Goal: Transaction & Acquisition: Purchase product/service

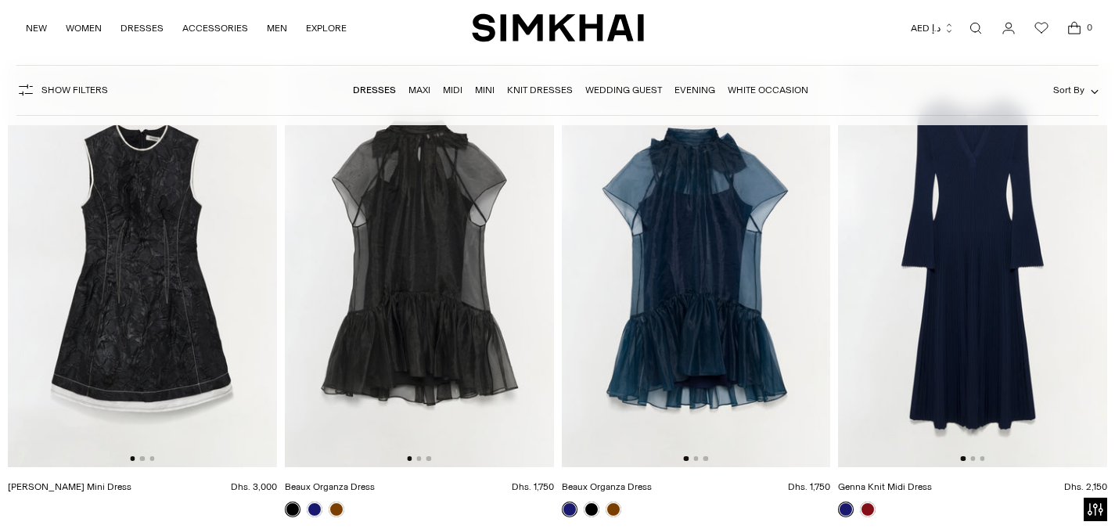
scroll to position [3075, 0]
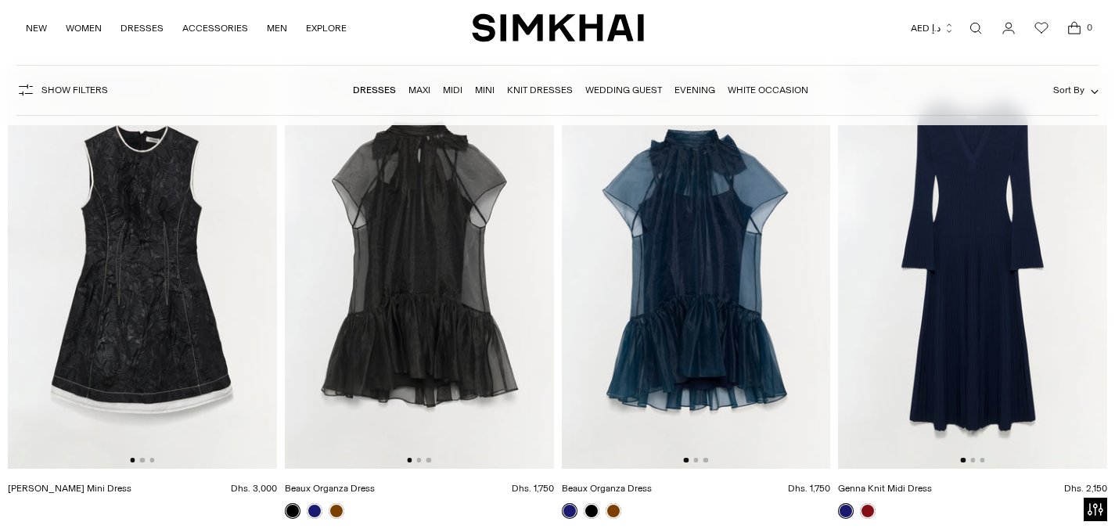
click at [465, 274] on img at bounding box center [419, 268] width 269 height 404
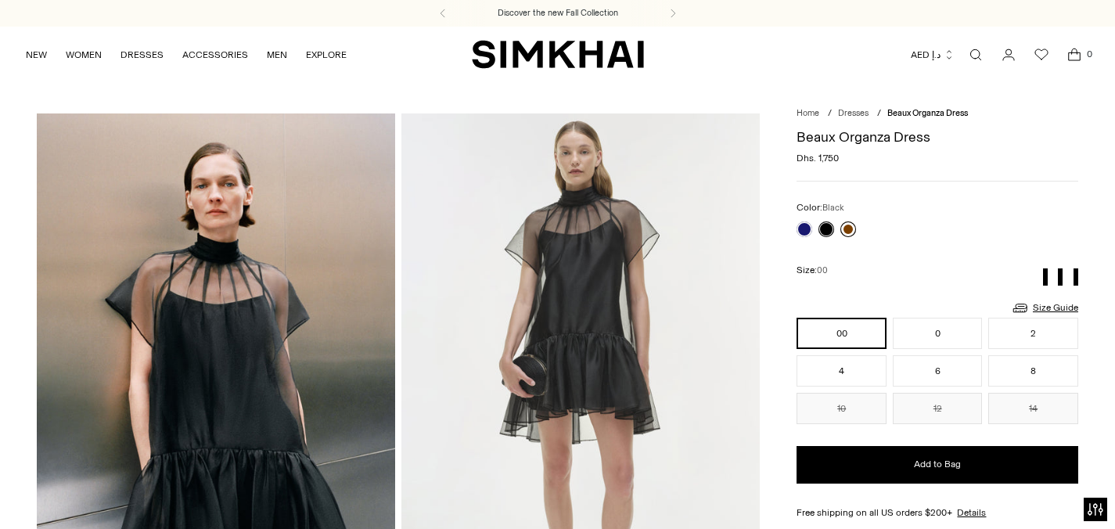
click at [848, 229] on link at bounding box center [849, 229] width 16 height 16
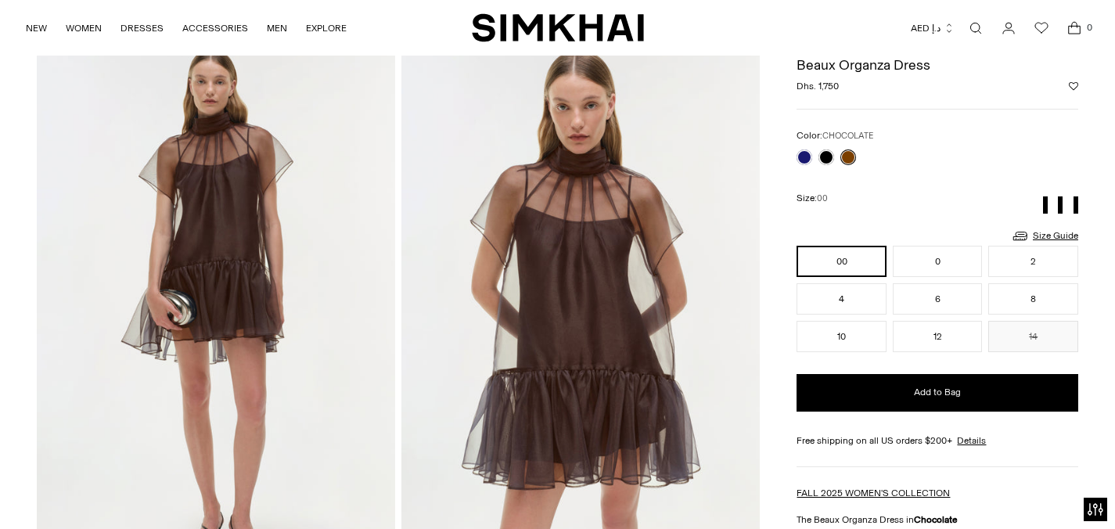
scroll to position [73, 0]
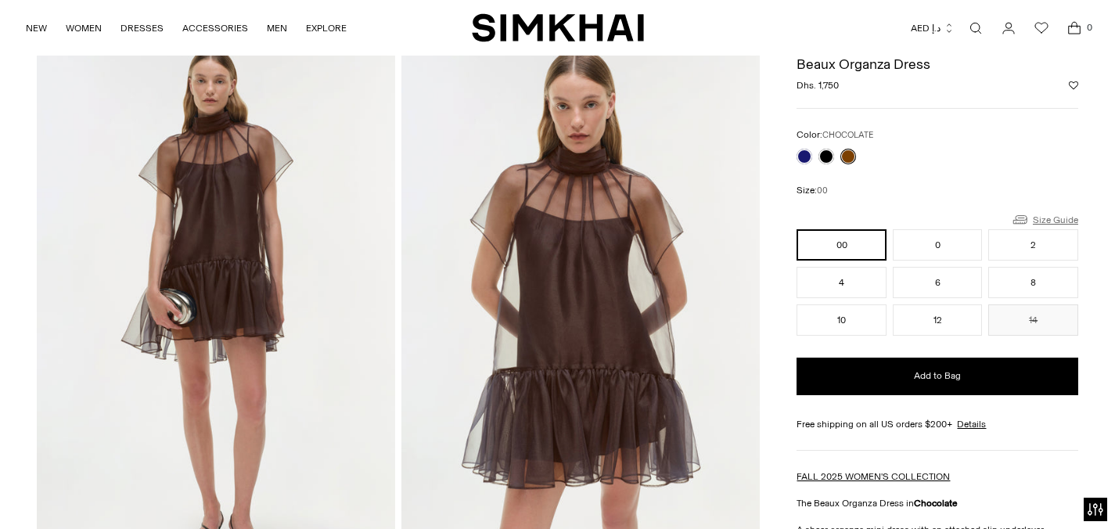
click at [1049, 218] on link "Size Guide" at bounding box center [1044, 220] width 67 height 20
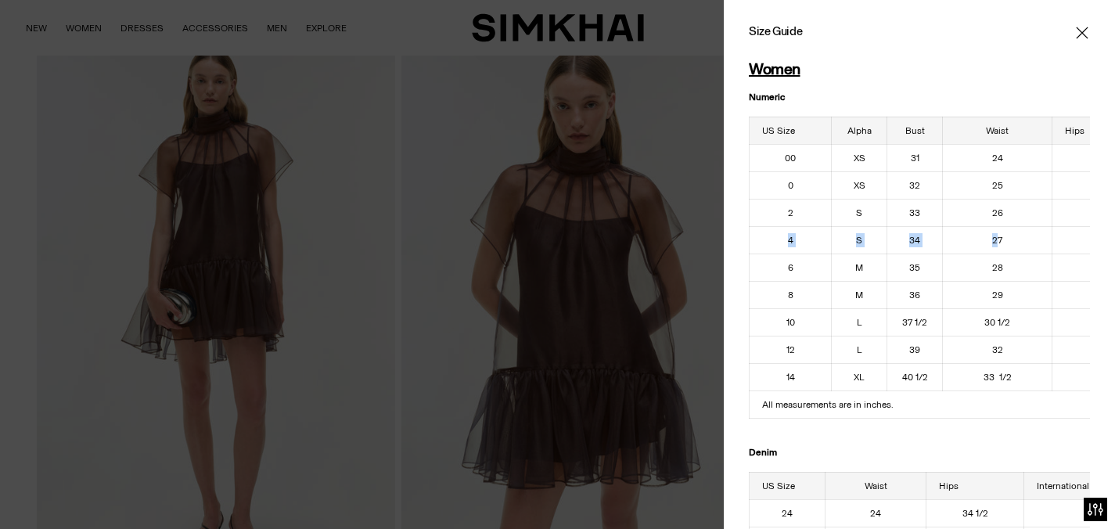
drag, startPoint x: 790, startPoint y: 231, endPoint x: 995, endPoint y: 240, distance: 206.0
click at [996, 243] on tr "4 S 34 27 37 1/2" at bounding box center [954, 239] width 408 height 27
click at [1008, 76] on h1 "Women" at bounding box center [919, 68] width 341 height 17
click at [1081, 38] on icon "Close" at bounding box center [1082, 33] width 13 height 16
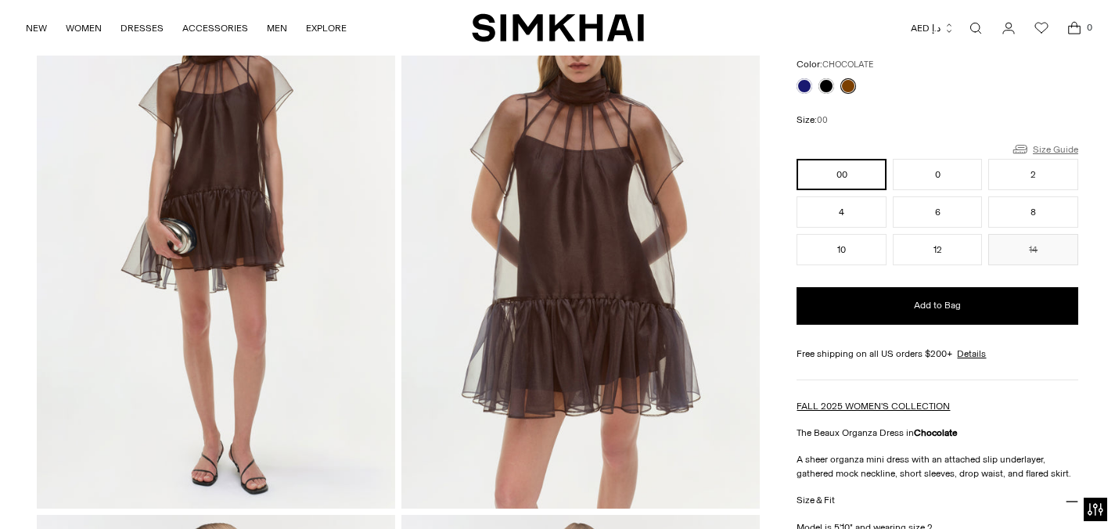
scroll to position [142, 0]
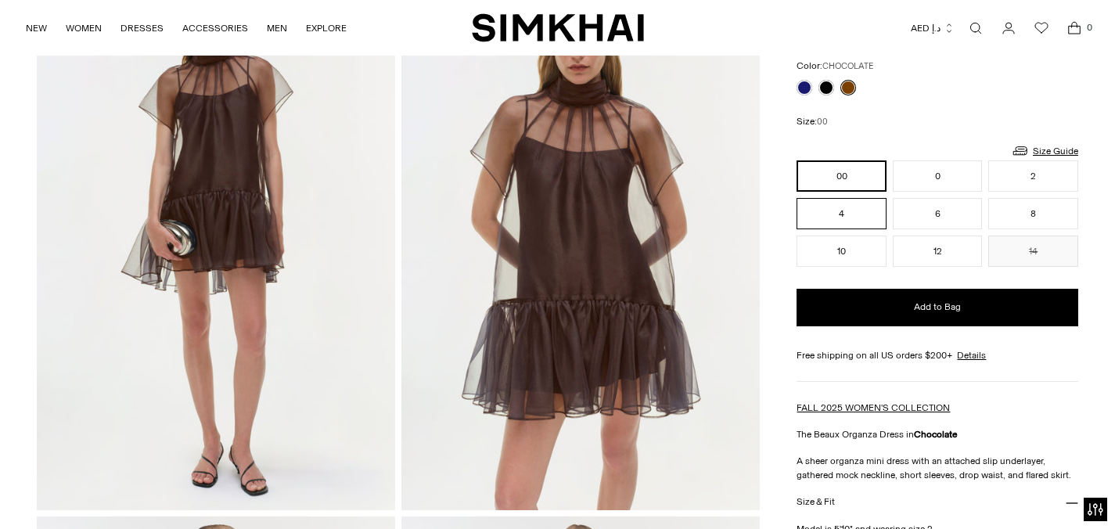
click at [866, 217] on button "4" at bounding box center [842, 213] width 90 height 31
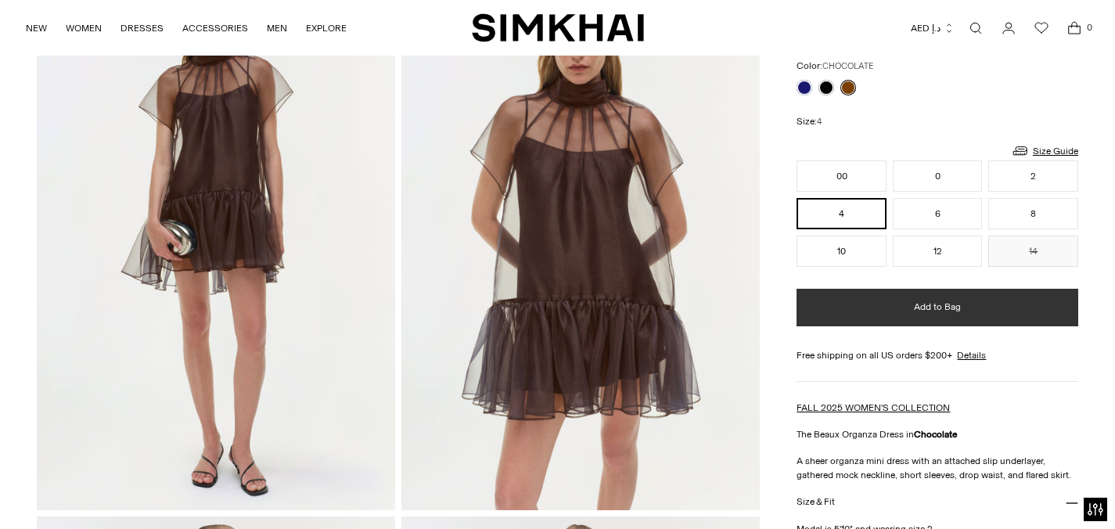
click at [857, 298] on button "Add to Bag" at bounding box center [938, 308] width 282 height 38
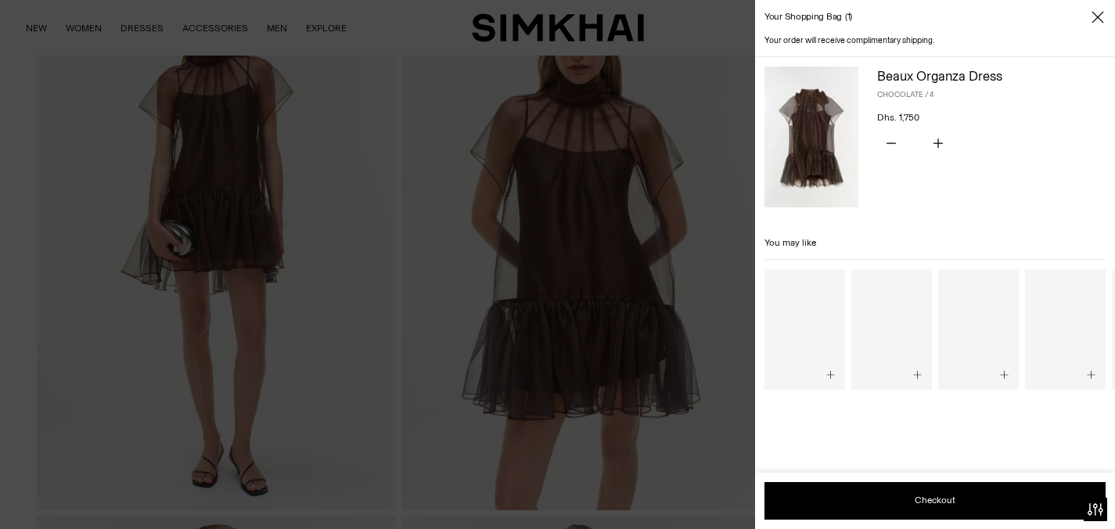
click at [1093, 18] on icon "Close" at bounding box center [1098, 17] width 13 height 16
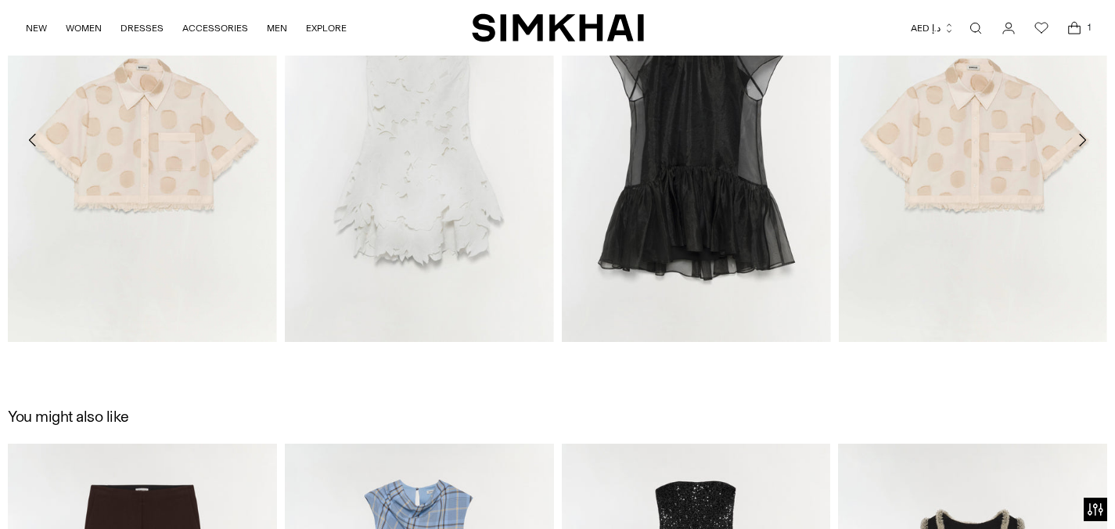
scroll to position [1791, 0]
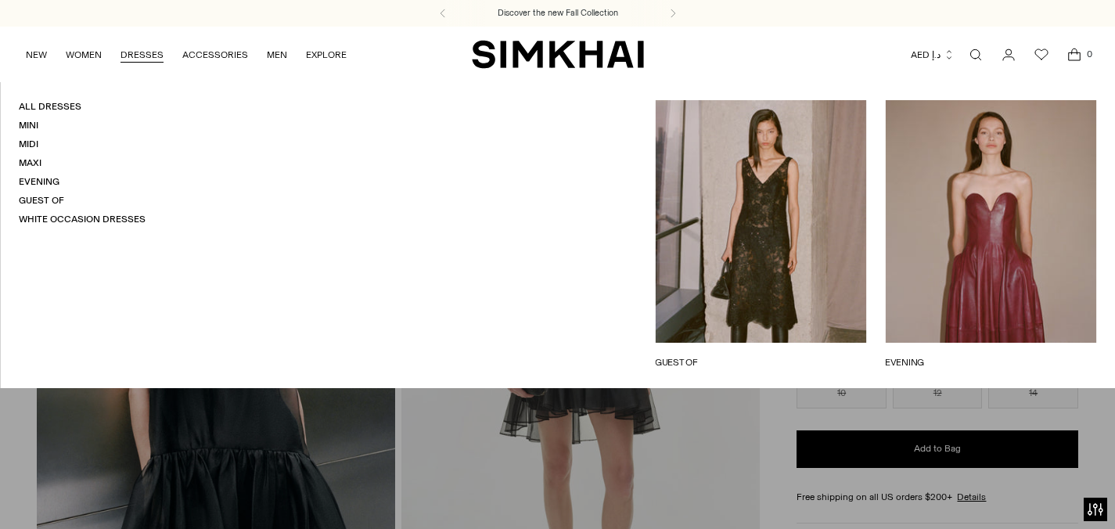
click at [153, 52] on link "DRESSES" at bounding box center [142, 55] width 43 height 34
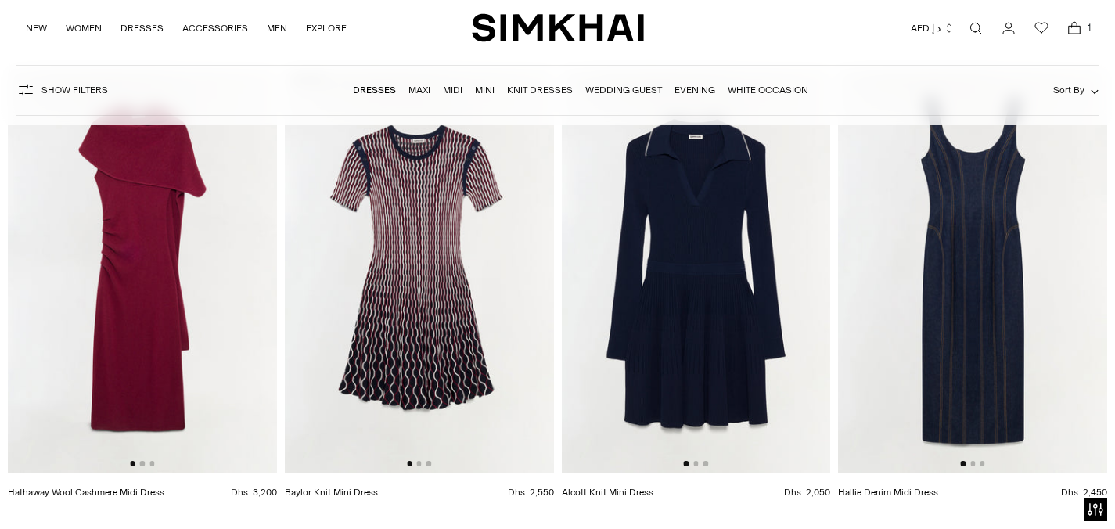
scroll to position [3558, 0]
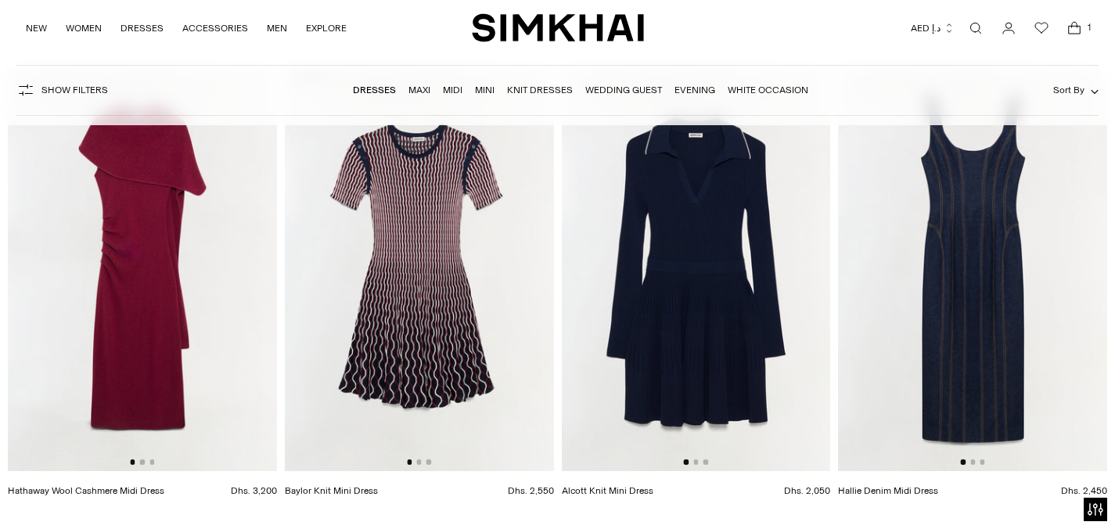
click at [387, 149] on img at bounding box center [419, 269] width 269 height 404
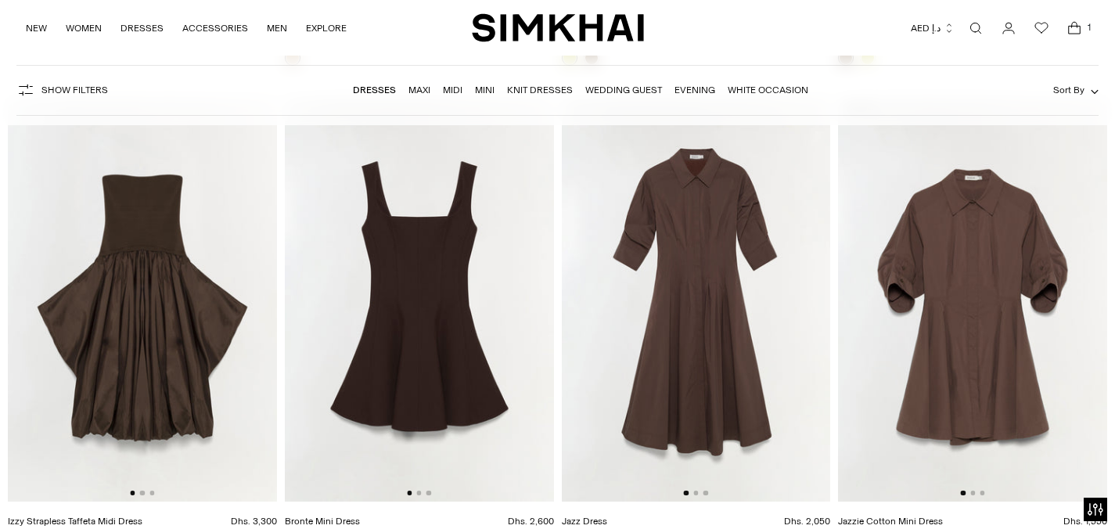
scroll to position [4487, 0]
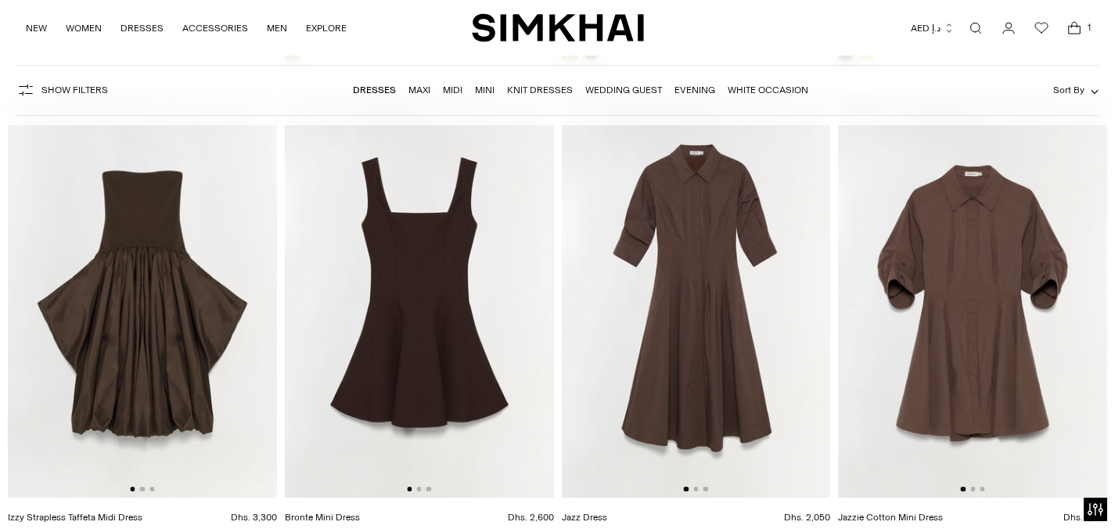
click at [392, 305] on img at bounding box center [419, 296] width 269 height 404
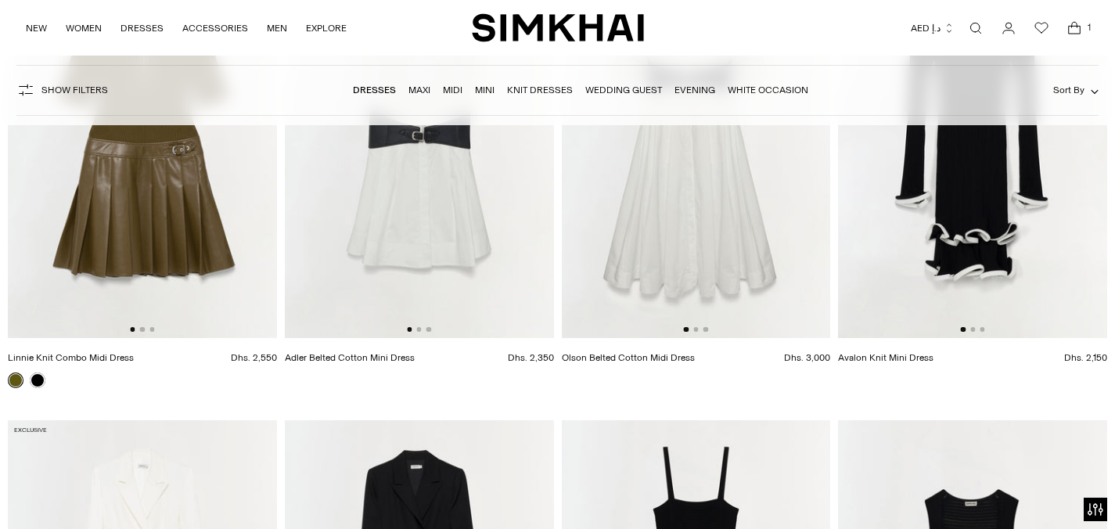
scroll to position [5553, 0]
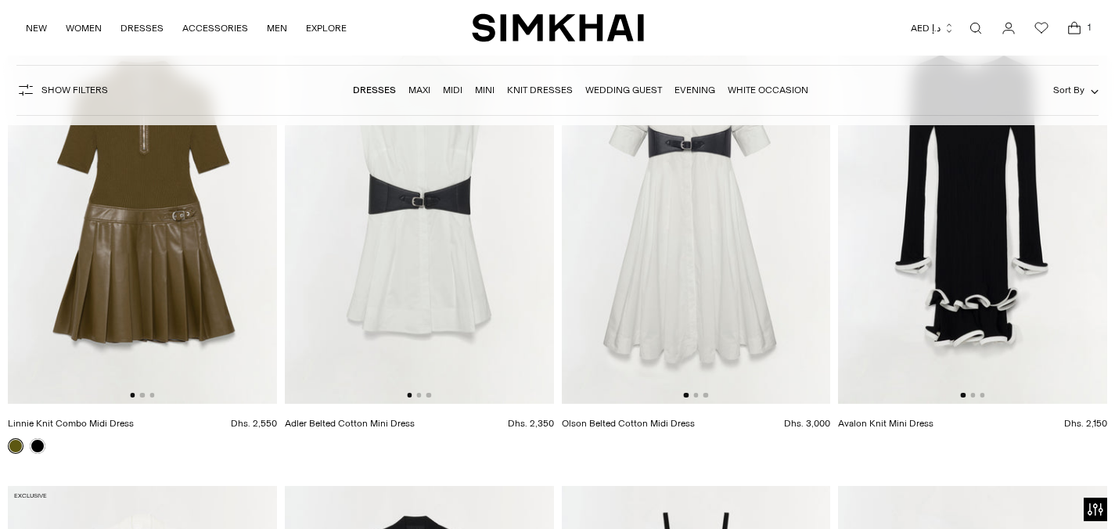
click at [425, 136] on img at bounding box center [419, 203] width 269 height 404
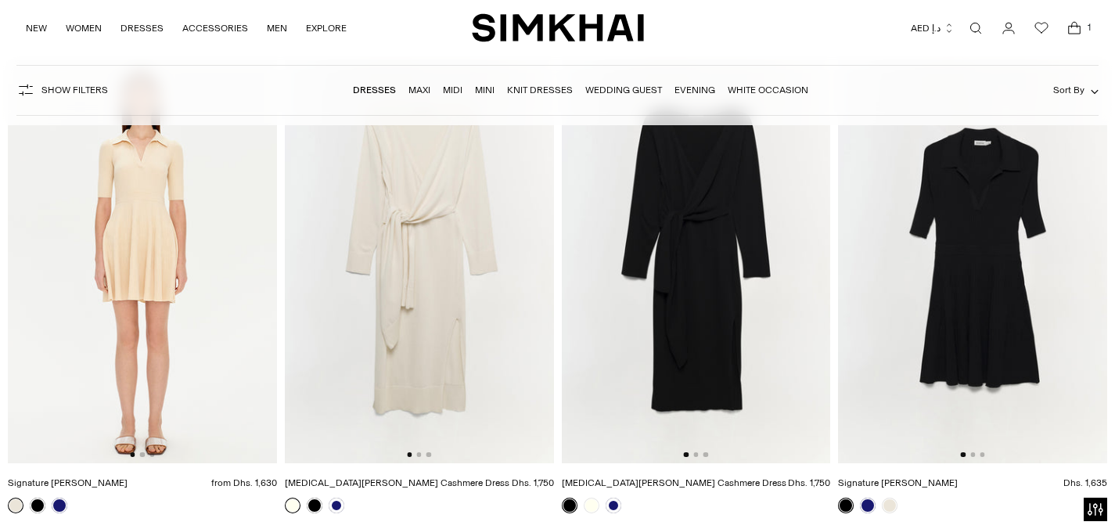
scroll to position [15773, 0]
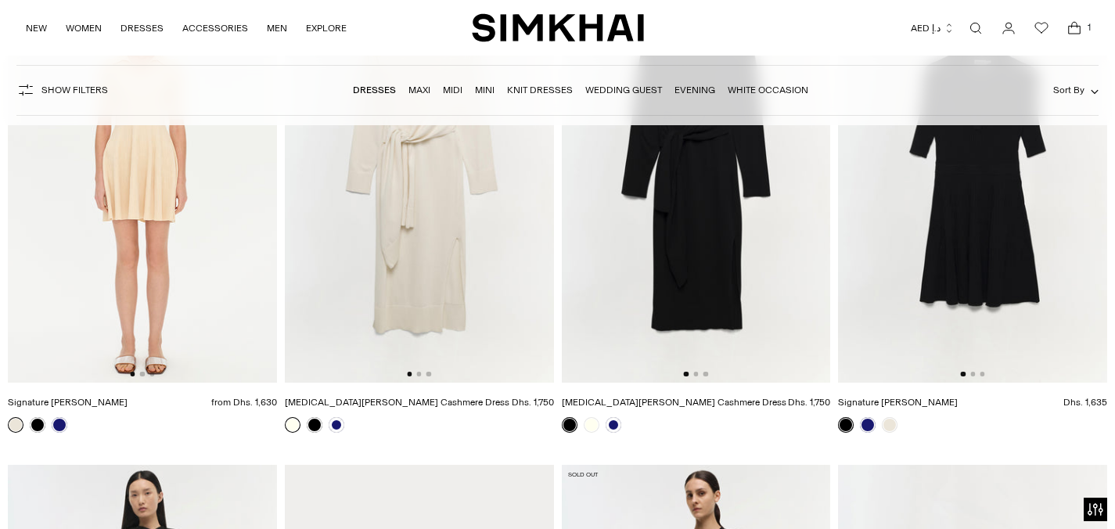
click at [143, 182] on img at bounding box center [142, 182] width 269 height 404
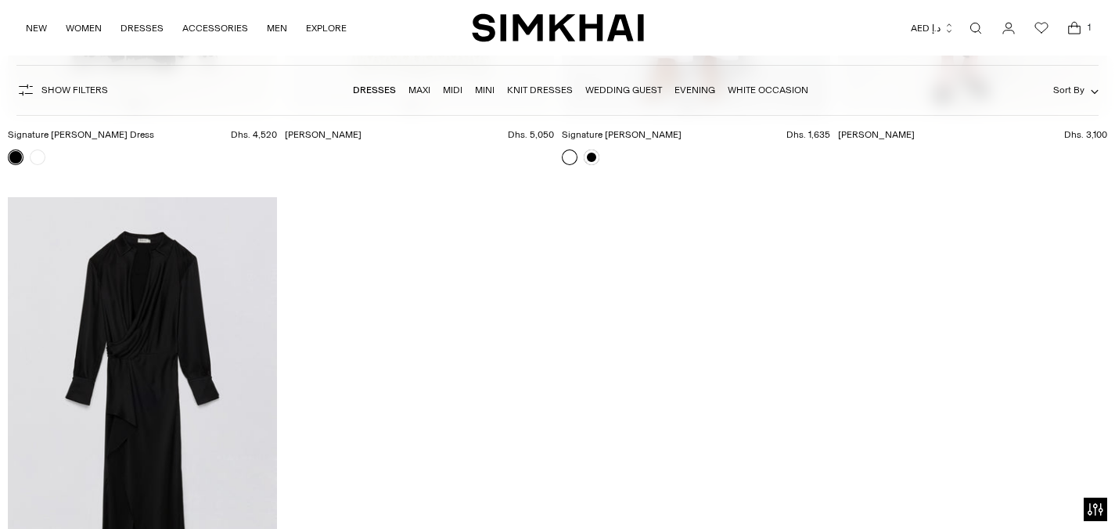
scroll to position [21658, 0]
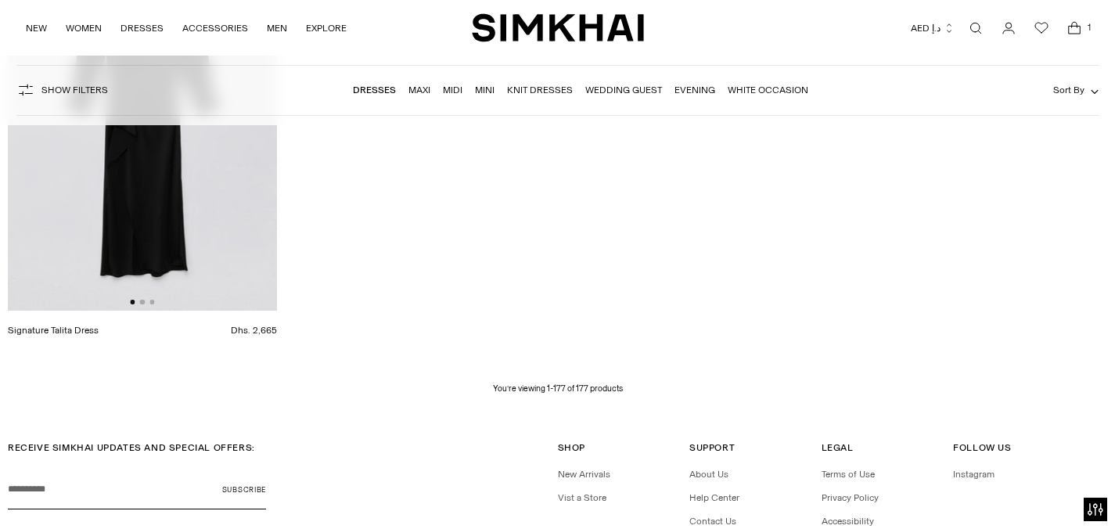
click at [479, 86] on link "Mini" at bounding box center [485, 90] width 20 height 11
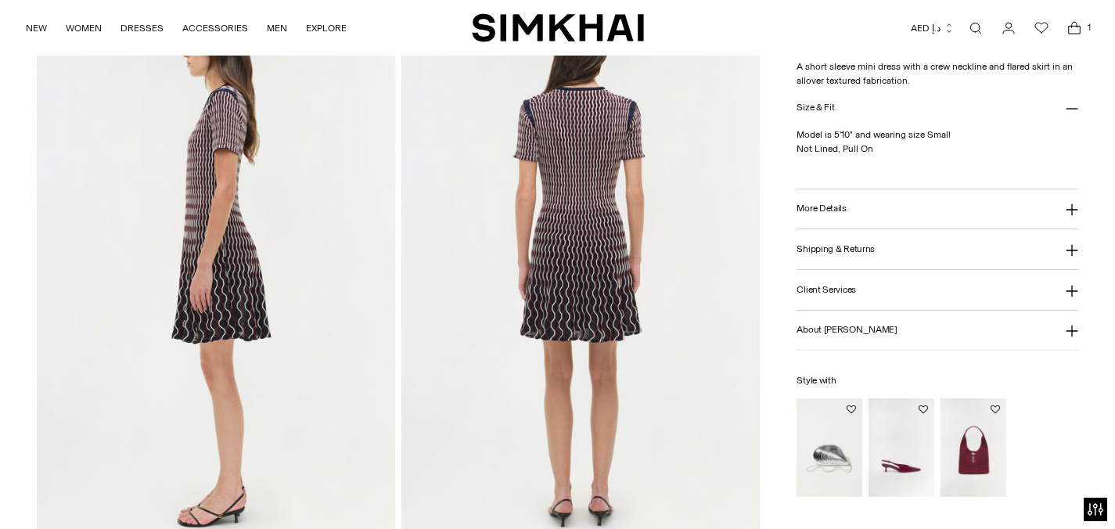
scroll to position [694, 0]
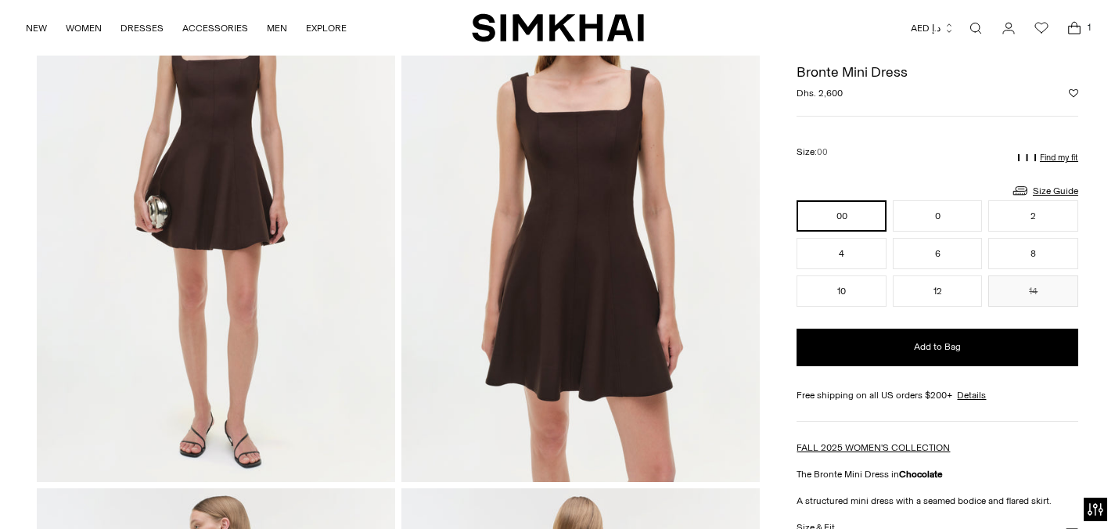
scroll to position [128, 0]
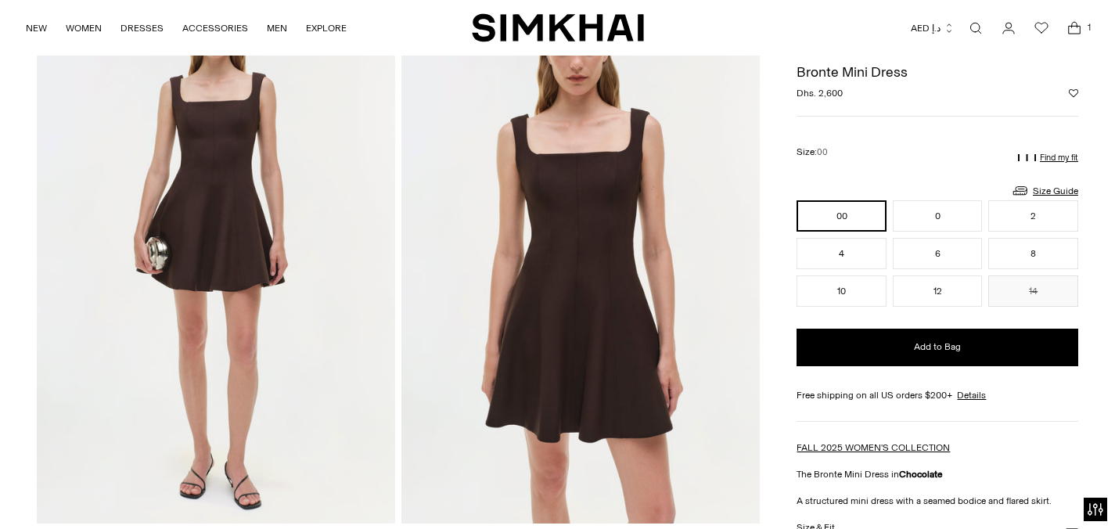
click at [232, 189] on img at bounding box center [216, 254] width 358 height 538
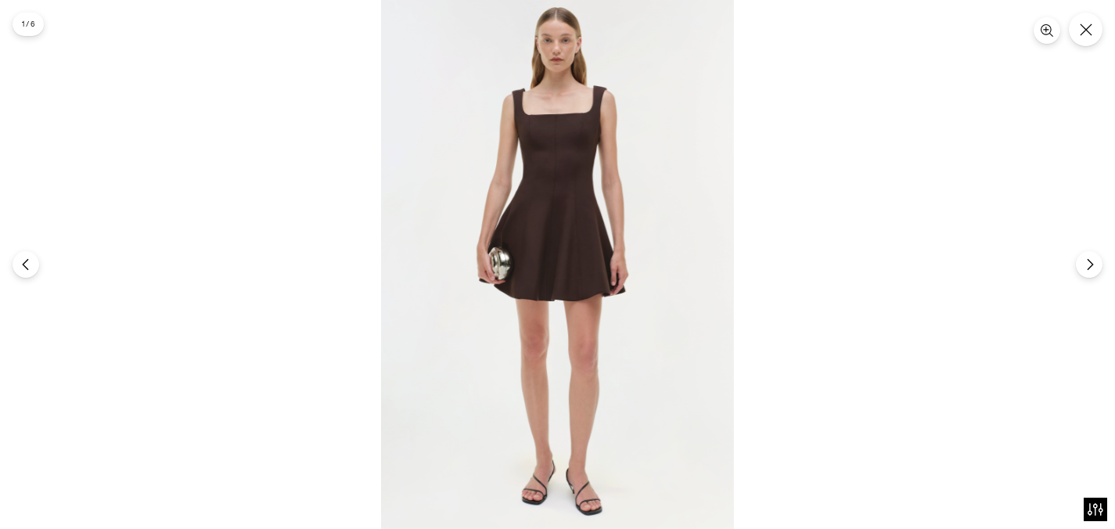
click at [484, 205] on img at bounding box center [557, 264] width 353 height 529
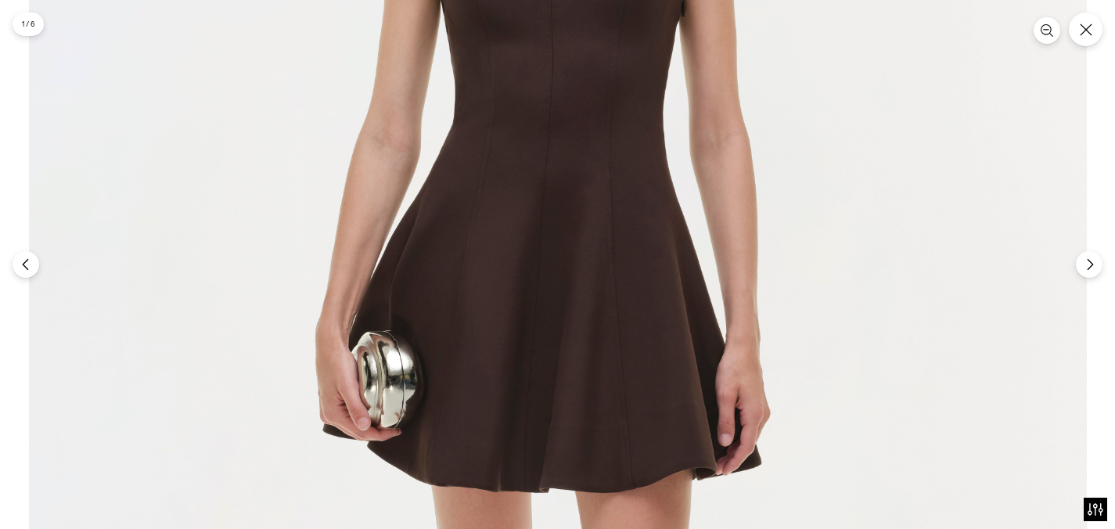
click at [603, 94] on img at bounding box center [558, 382] width 1058 height 1587
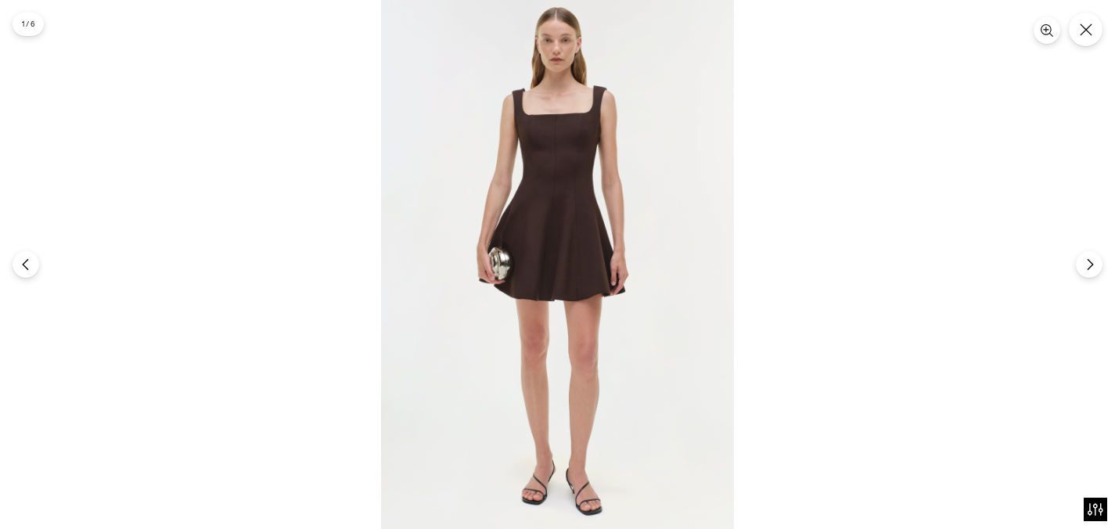
click at [903, 171] on div at bounding box center [557, 264] width 1115 height 529
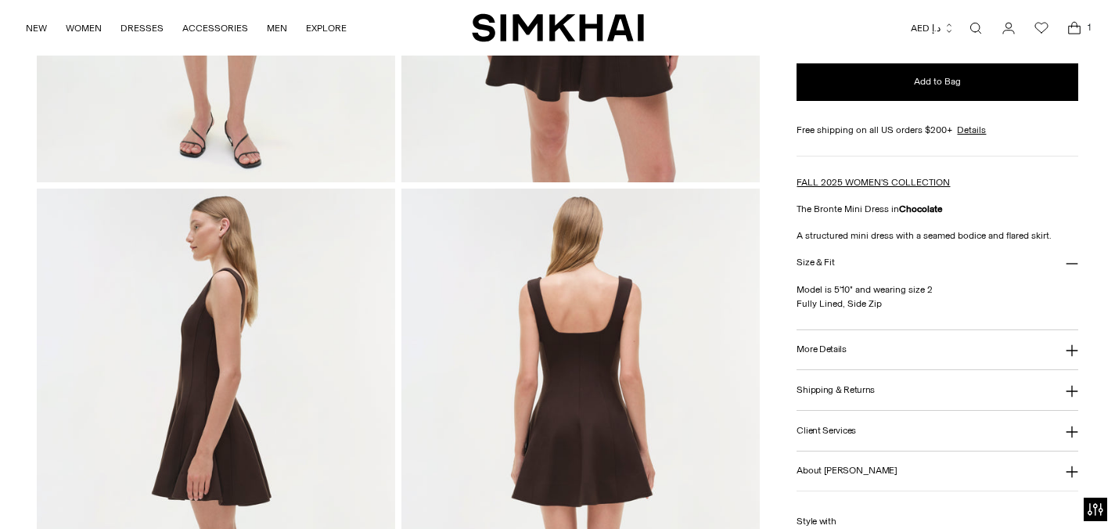
scroll to position [0, 0]
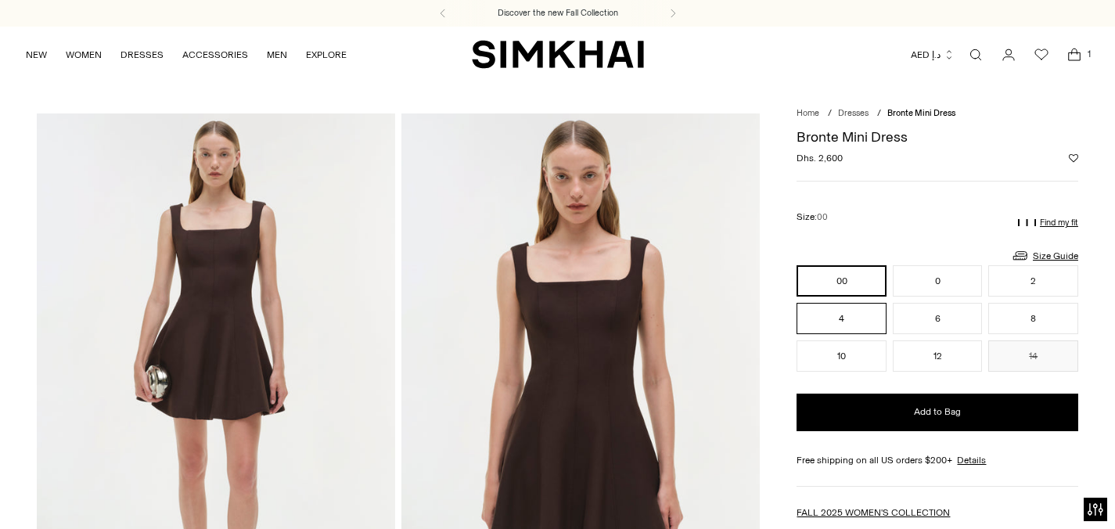
click at [859, 322] on button "4" at bounding box center [842, 318] width 90 height 31
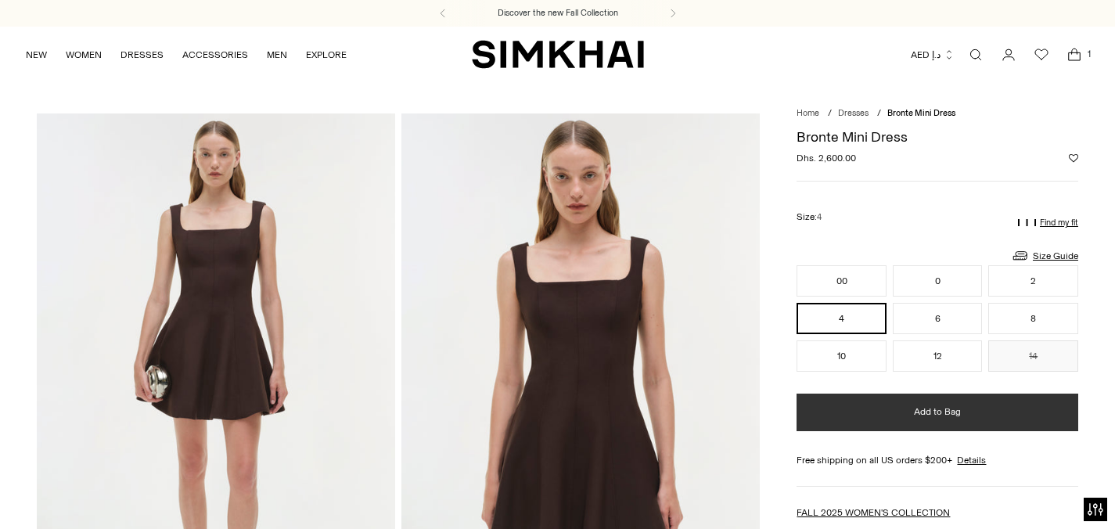
click at [882, 405] on button "Add to Bag" at bounding box center [938, 413] width 282 height 38
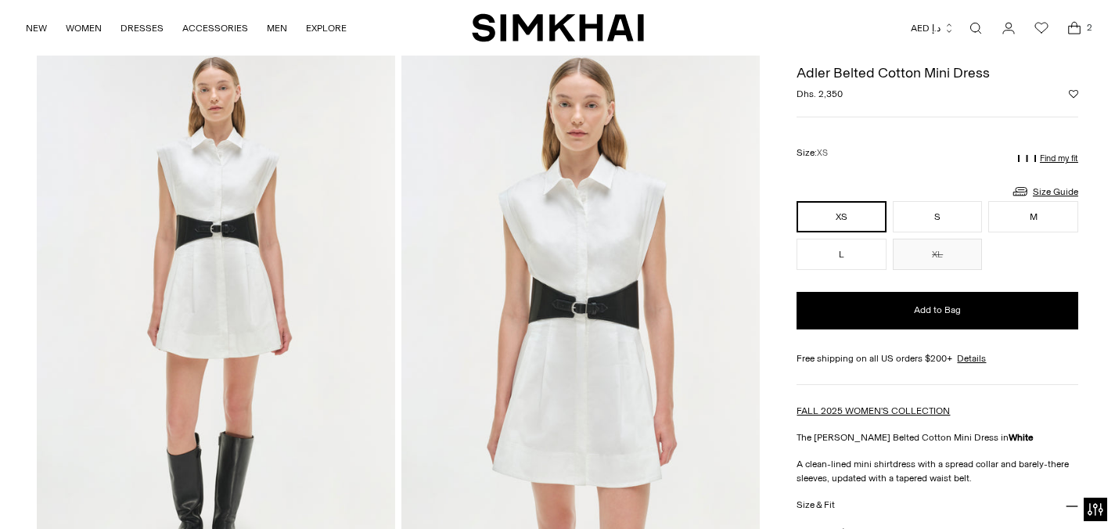
scroll to position [59, 0]
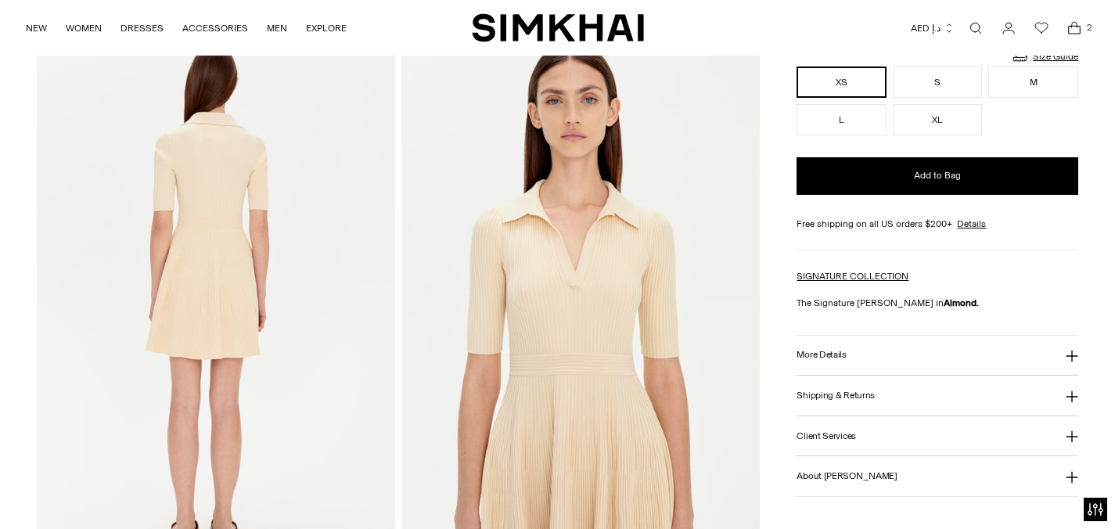
scroll to position [922, 0]
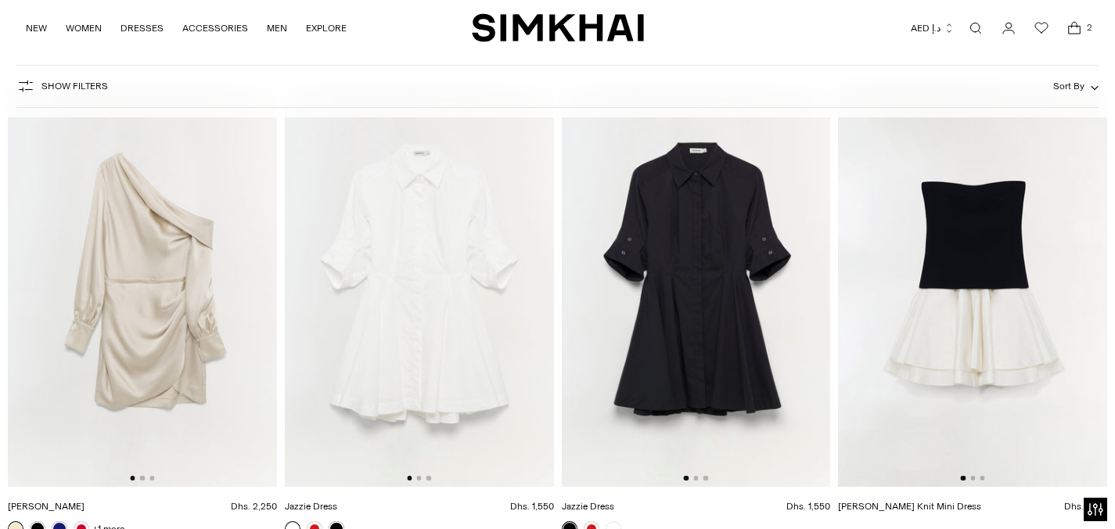
scroll to position [5461, 0]
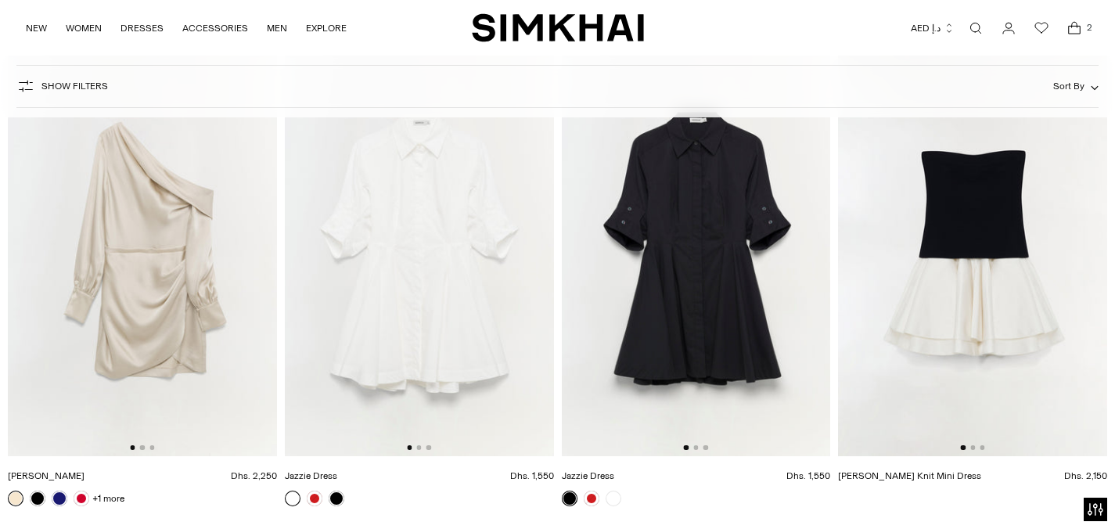
click at [189, 247] on img at bounding box center [142, 255] width 269 height 404
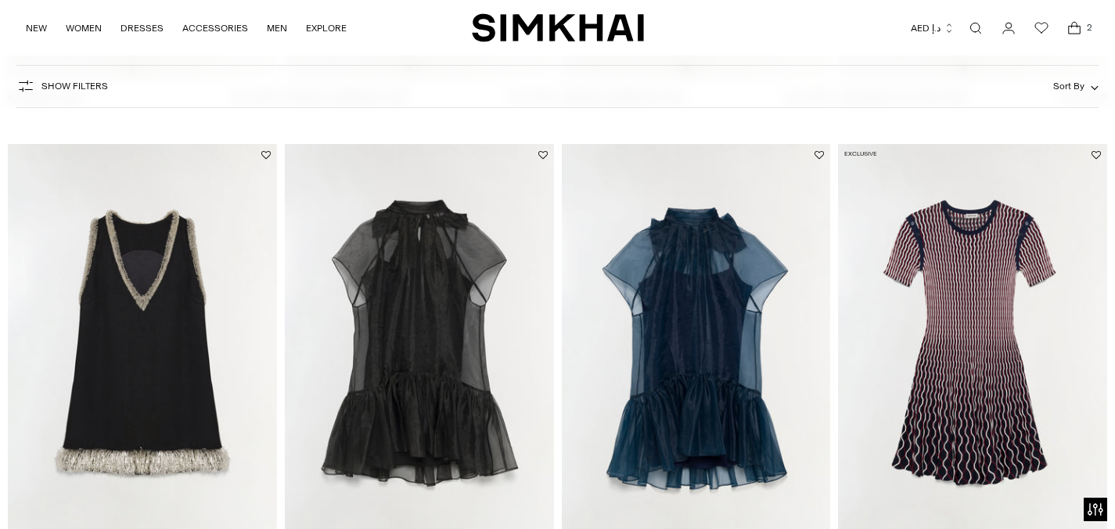
scroll to position [0, 0]
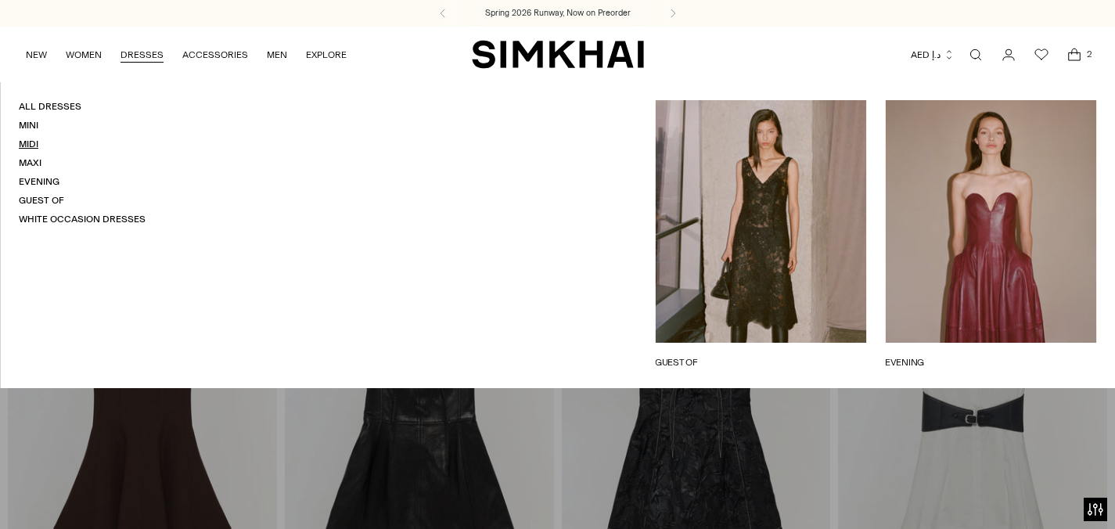
click at [36, 149] on link "Midi" at bounding box center [29, 144] width 20 height 11
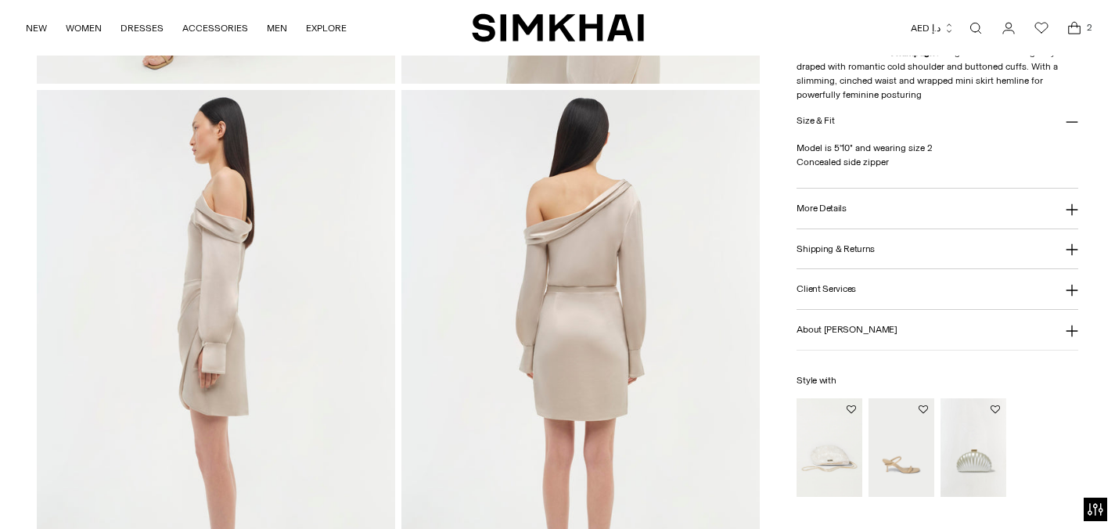
scroll to position [608, 0]
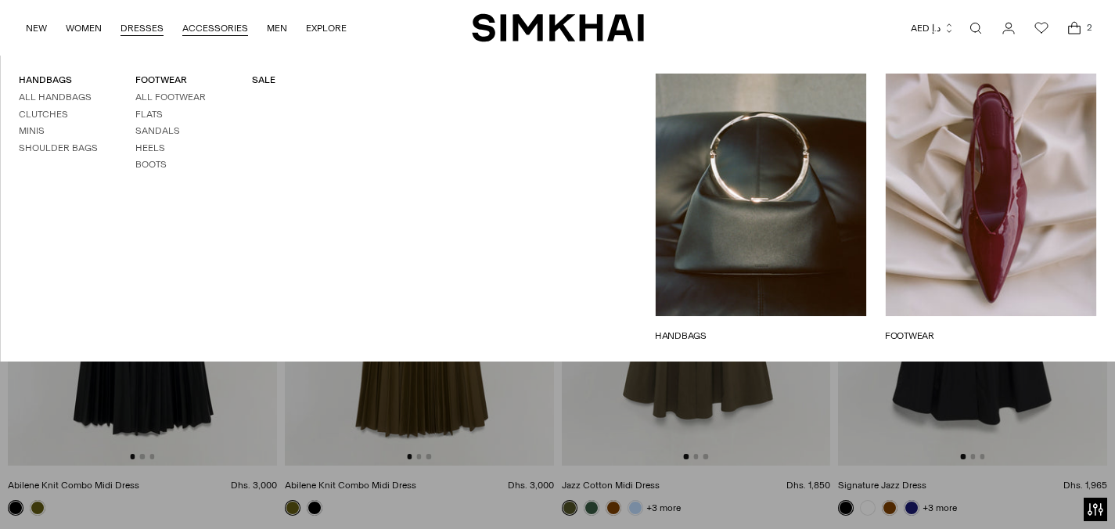
scroll to position [3274, 0]
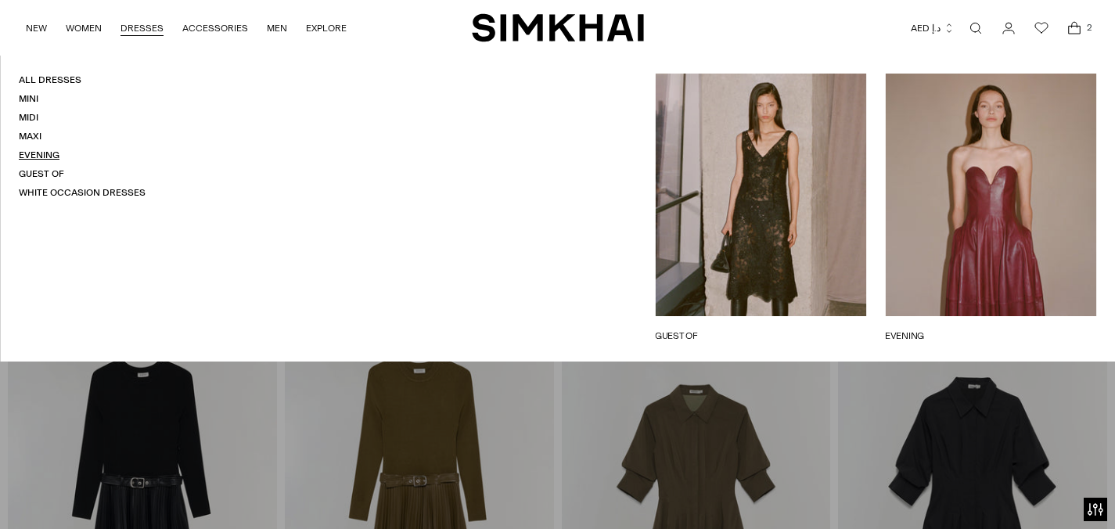
click at [35, 160] on link "Evening" at bounding box center [39, 154] width 41 height 11
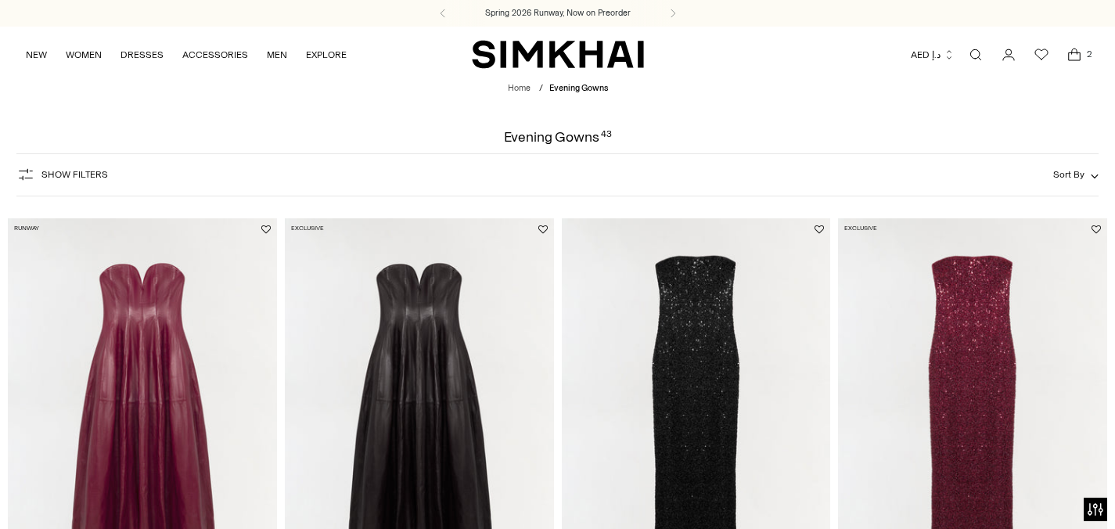
click at [1082, 50] on icon "Open cart modal" at bounding box center [1075, 55] width 22 height 16
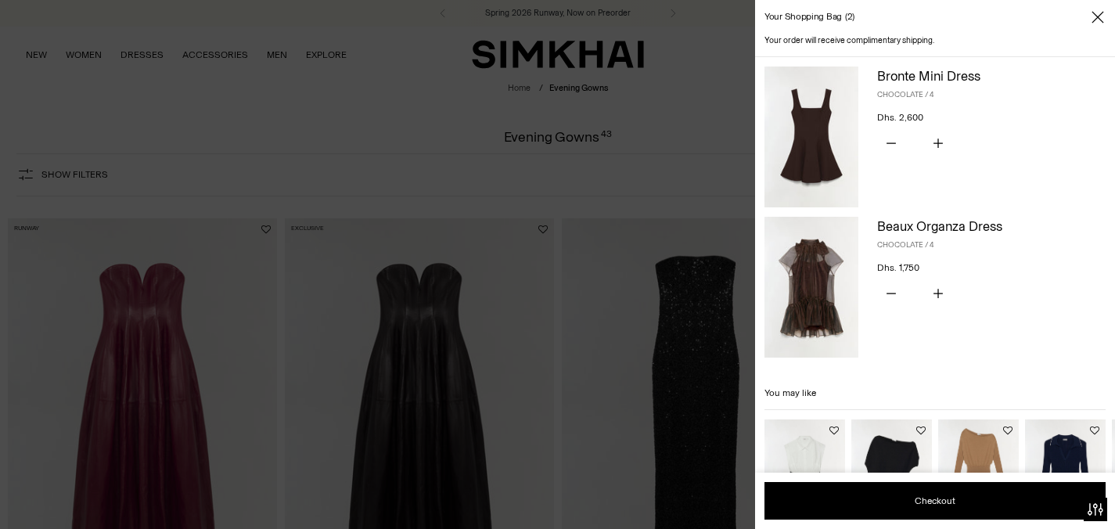
click at [794, 260] on img at bounding box center [812, 287] width 94 height 141
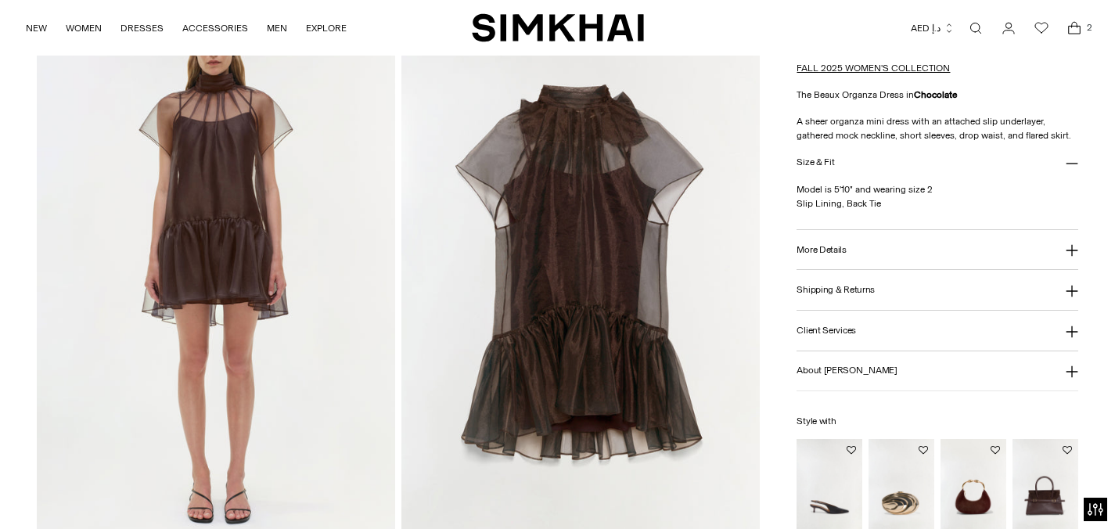
scroll to position [1201, 0]
